Goal: Task Accomplishment & Management: Manage account settings

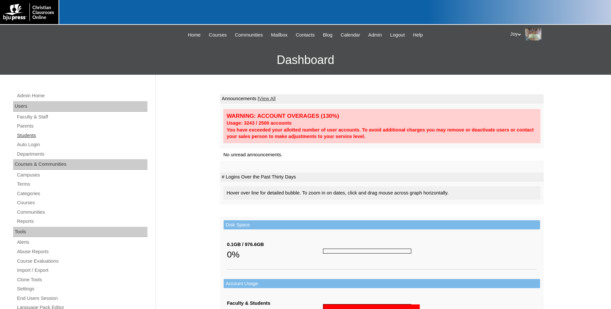
click at [36, 133] on link "Students" at bounding box center [81, 136] width 131 height 8
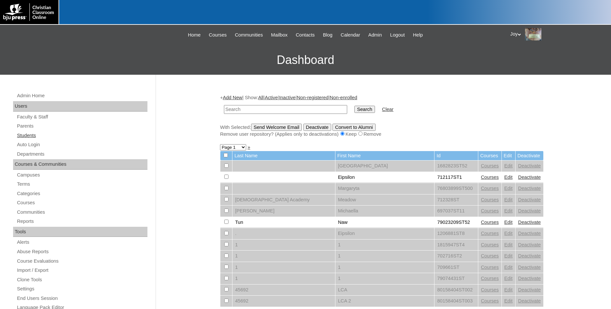
click at [37, 136] on link "Students" at bounding box center [81, 136] width 131 height 8
click at [69, 138] on link "Students" at bounding box center [81, 136] width 131 height 8
type input "75337209"
click at [354, 106] on input "Search" at bounding box center [364, 109] width 20 height 7
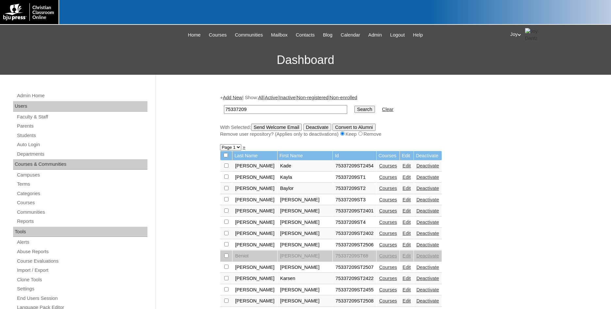
click at [220, 144] on select "Page 1 Page 2 Page 3 Page 4 Page 5" at bounding box center [230, 147] width 21 height 6
select select "admin_students.php?q=75337209&submit=Search&page=5"
click option "Page 5" at bounding box center [0, 0] width 0 height 0
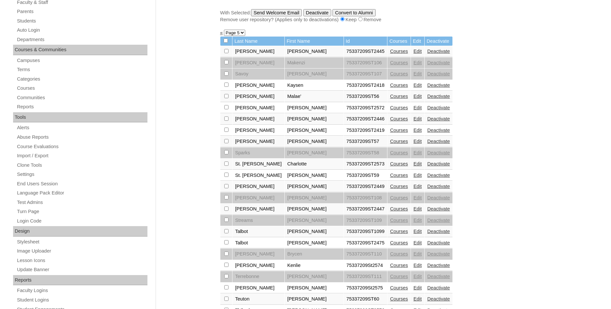
scroll to position [100, 0]
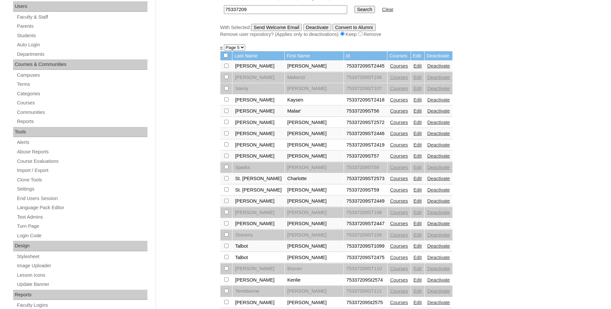
click at [224, 44] on select "Page 1 Page 2 Page 3 Page 4 Page 5" at bounding box center [234, 47] width 21 height 6
select select "admin_students.php?q=75337209&submit=Search&page=4"
click option "Page 4" at bounding box center [0, 0] width 0 height 0
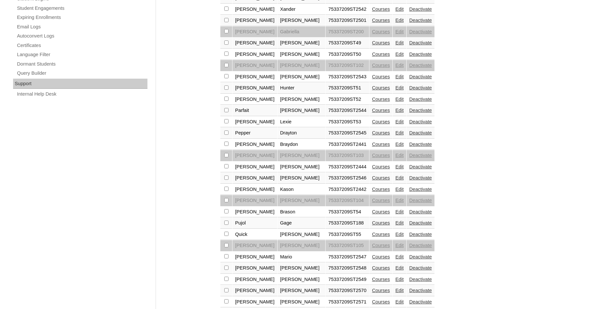
scroll to position [446, 0]
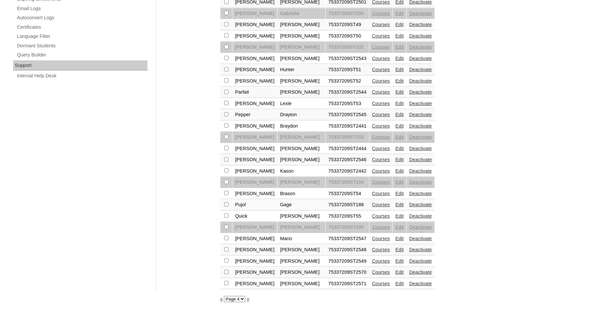
click at [395, 272] on link "Edit" at bounding box center [399, 272] width 8 height 5
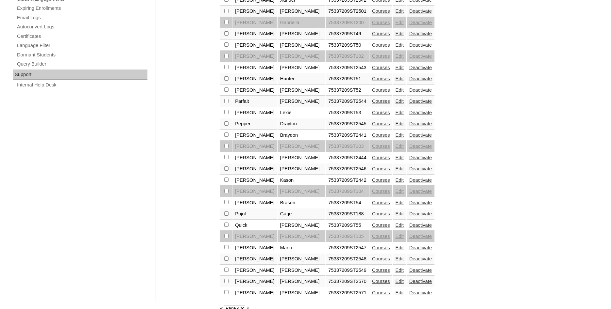
scroll to position [446, 0]
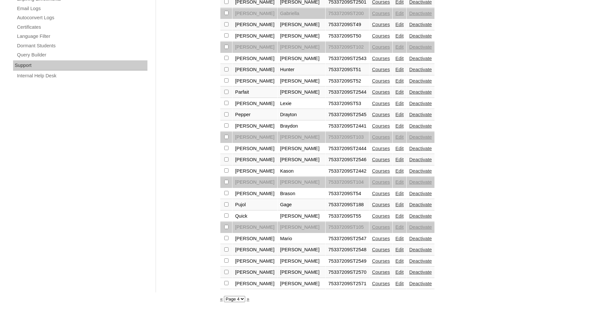
checkbox input "true"
click at [395, 271] on link "Edit" at bounding box center [399, 272] width 8 height 5
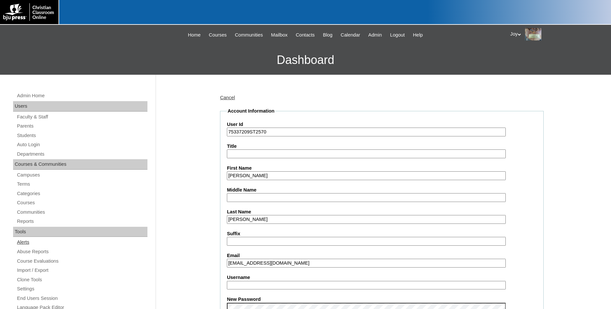
drag, startPoint x: 346, startPoint y: 262, endPoint x: 128, endPoint y: 246, distance: 218.5
click at [349, 264] on input "owenricker@covenantlionshouma.com" at bounding box center [366, 263] width 279 height 9
drag, startPoint x: 349, startPoint y: 264, endPoint x: 175, endPoint y: 249, distance: 174.8
click at [227, 259] on input "owenricker@covenantlionshouma.com" at bounding box center [366, 263] width 279 height 9
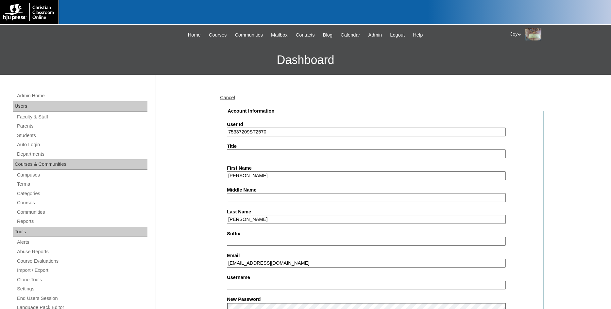
paste input "tjackson"
type input "tjackson@covenantlionshouma.com"
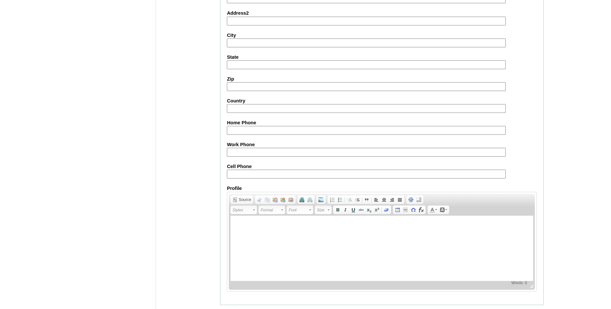
scroll to position [698, 0]
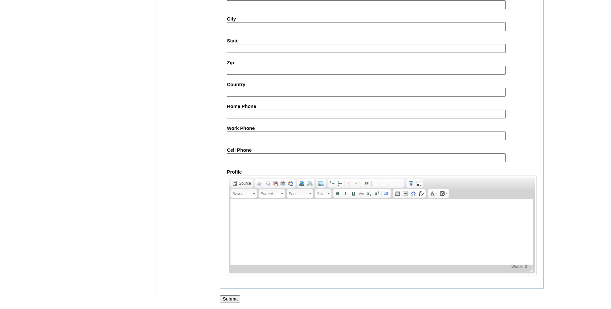
click at [228, 298] on input "Submit" at bounding box center [230, 299] width 20 height 7
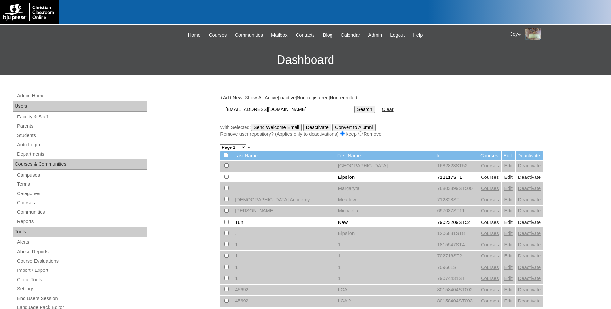
type input "[EMAIL_ADDRESS][DOMAIN_NAME]"
click at [354, 109] on input "Search" at bounding box center [364, 109] width 20 height 7
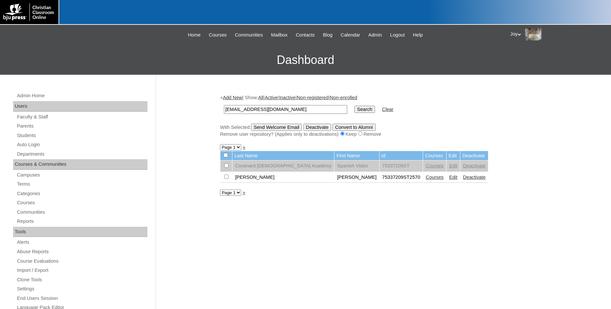
click at [225, 168] on input "checkbox" at bounding box center [226, 166] width 4 height 4
checkbox input "true"
click at [268, 131] on input "Send Welcome Email" at bounding box center [276, 127] width 51 height 7
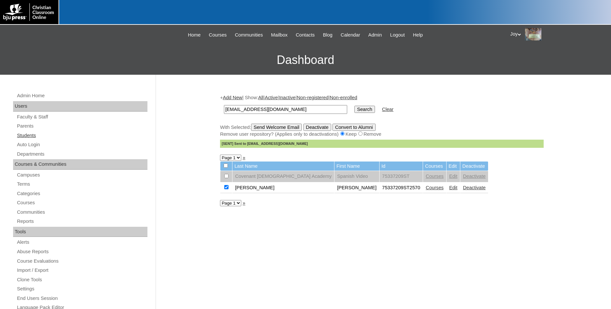
click at [30, 135] on link "Students" at bounding box center [81, 136] width 131 height 8
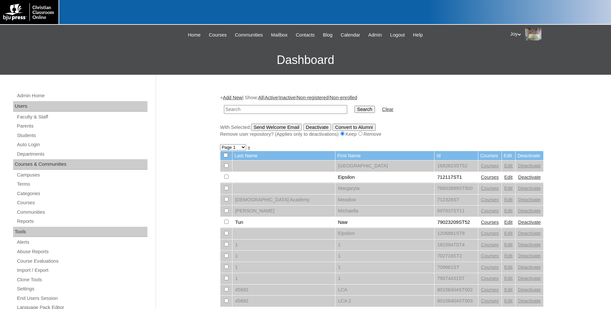
click at [263, 107] on input "text" at bounding box center [285, 109] width 123 height 9
type input "75337209"
click at [360, 107] on input "Search" at bounding box center [364, 109] width 20 height 7
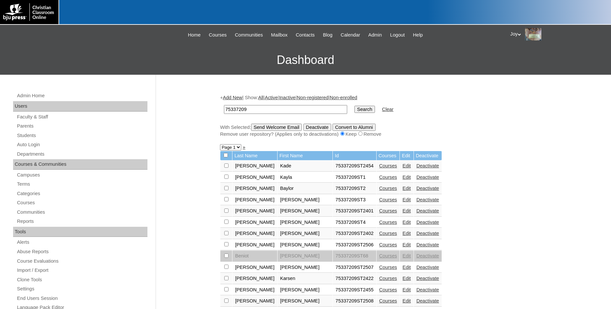
click at [402, 214] on link "Edit" at bounding box center [406, 210] width 8 height 5
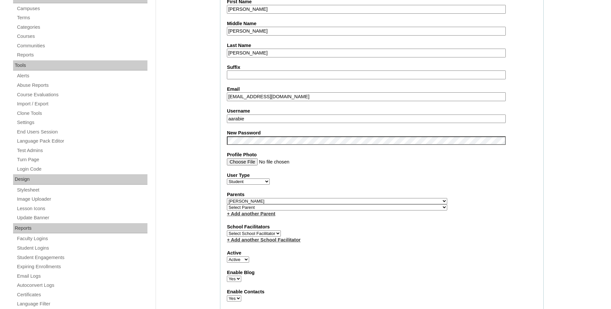
drag, startPoint x: 264, startPoint y: 123, endPoint x: 206, endPoint y: 113, distance: 59.7
click at [359, 169] on fieldset "Account Information User Id 75337209ST2401 Title First Name [PERSON_NAME] Middl…" at bounding box center [381, 206] width 323 height 530
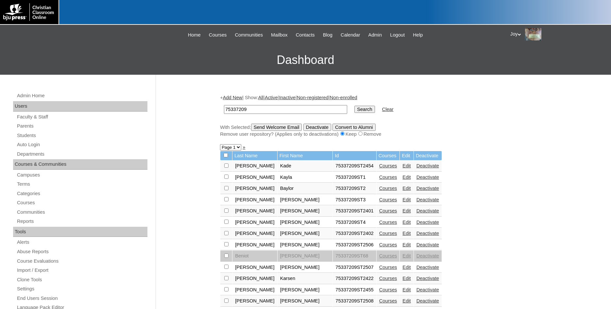
drag, startPoint x: 251, startPoint y: 107, endPoint x: 202, endPoint y: 109, distance: 49.0
click at [224, 109] on input "75337209" at bounding box center [285, 109] width 123 height 9
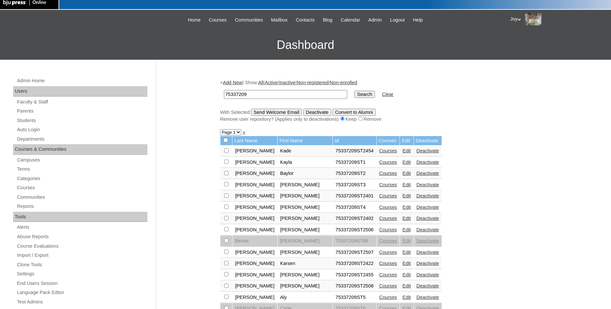
scroll to position [100, 0]
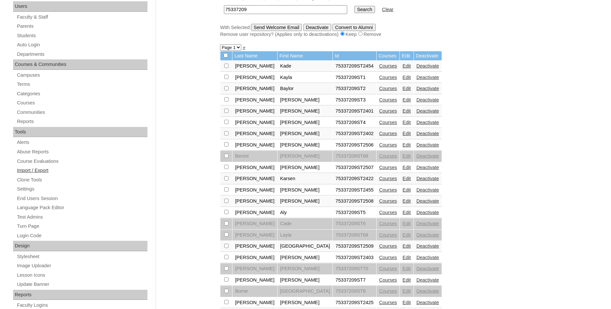
click at [35, 169] on link "Import / Export" at bounding box center [81, 171] width 131 height 8
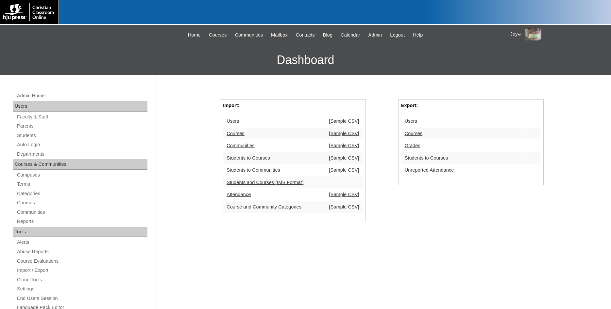
click at [409, 121] on link "Users" at bounding box center [410, 121] width 12 height 5
